Goal: Find specific page/section: Find specific page/section

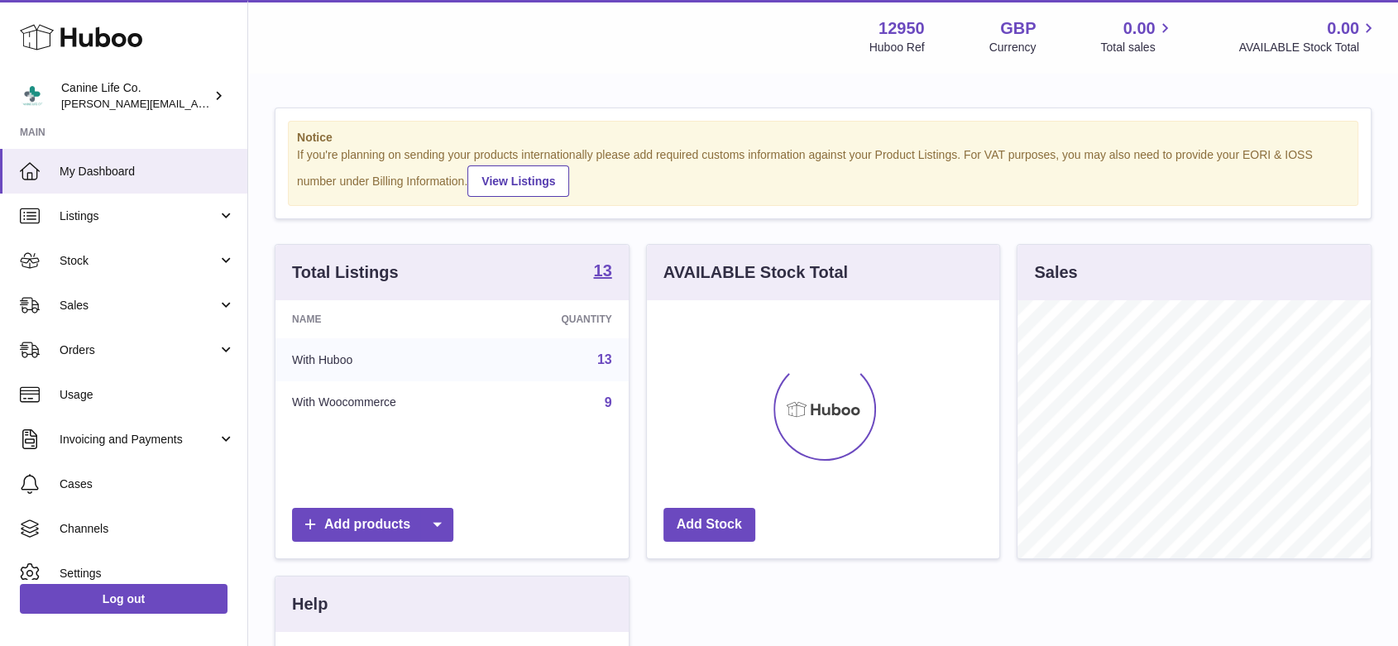
scroll to position [258, 352]
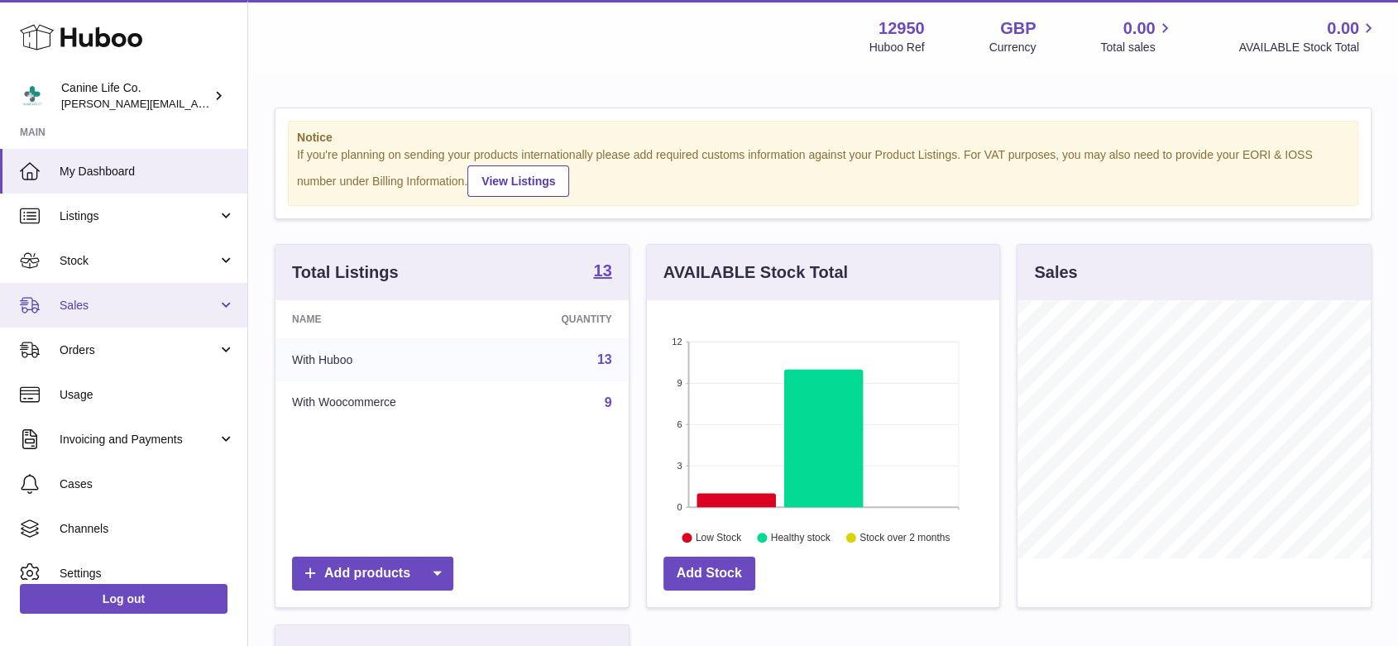
click at [116, 295] on link "Sales" at bounding box center [123, 305] width 247 height 45
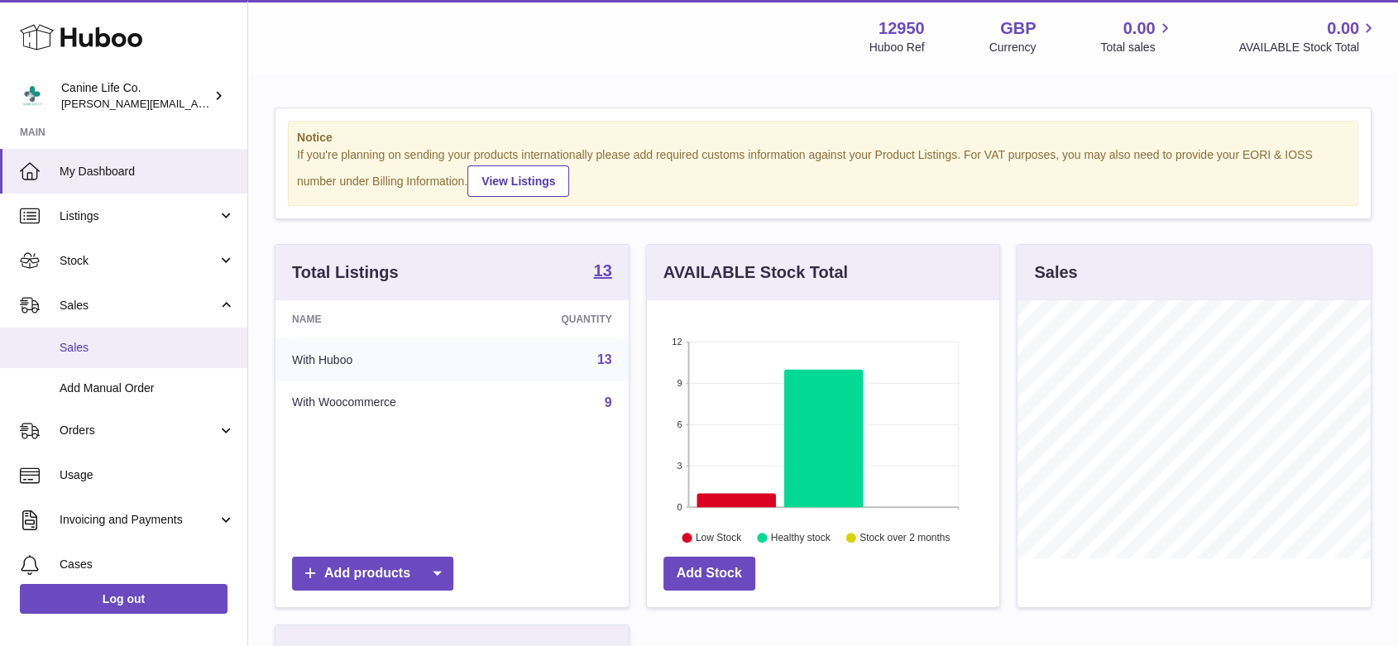
click at [85, 362] on link "Sales" at bounding box center [123, 348] width 247 height 41
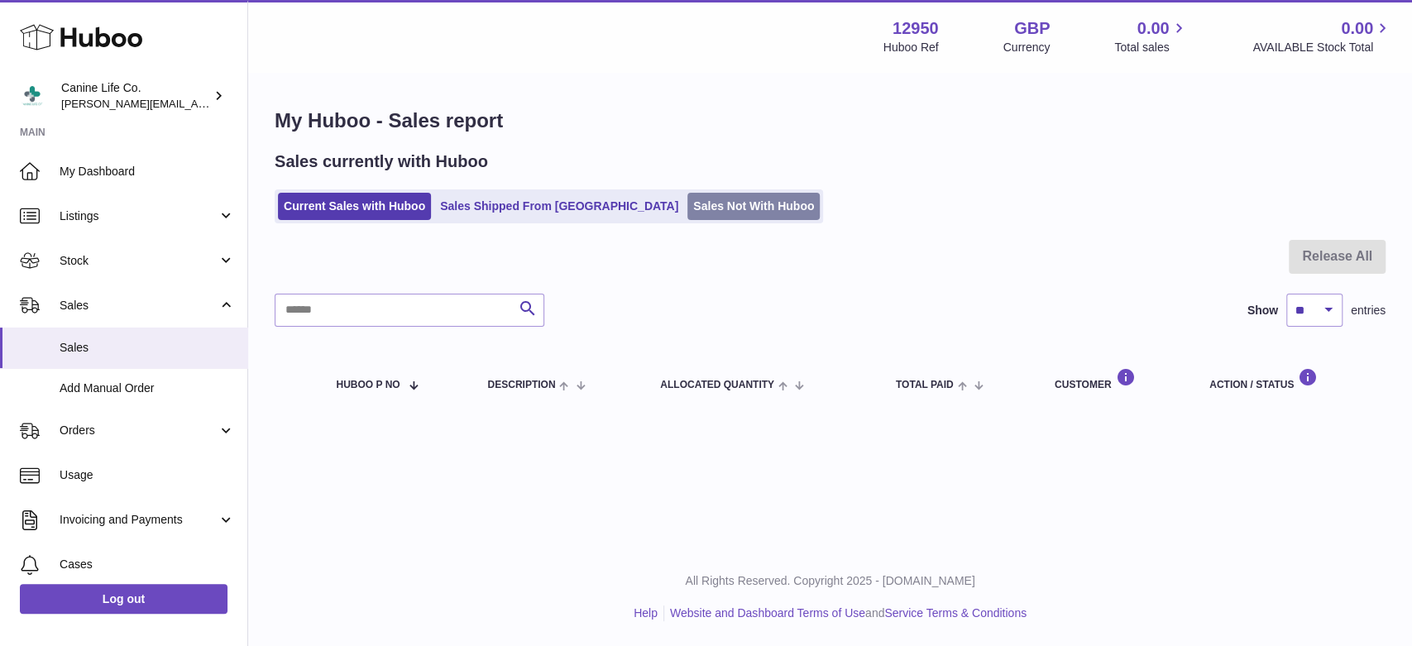
click at [687, 201] on link "Sales Not With Huboo" at bounding box center [753, 206] width 132 height 27
